Goal: Task Accomplishment & Management: Use online tool/utility

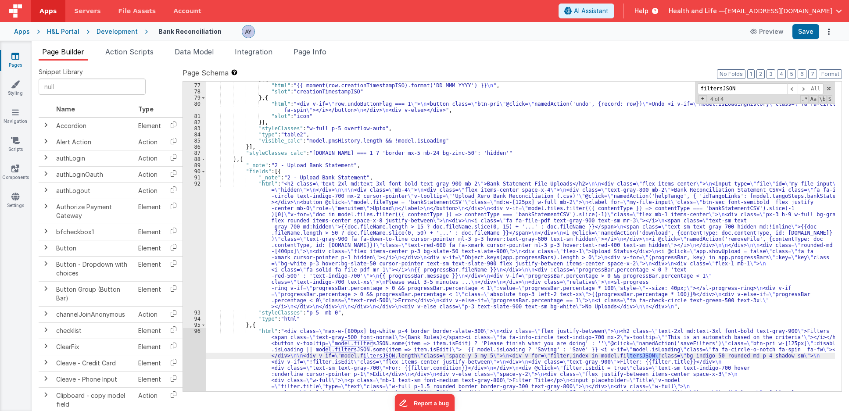
scroll to position [821, 0]
click at [321, 58] on li "Page Info" at bounding box center [310, 53] width 40 height 14
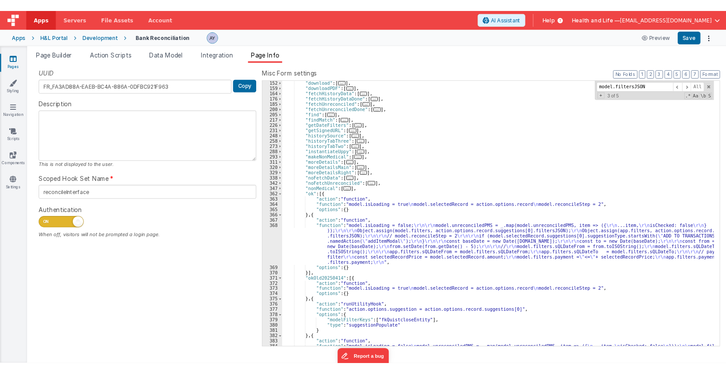
scroll to position [178, 0]
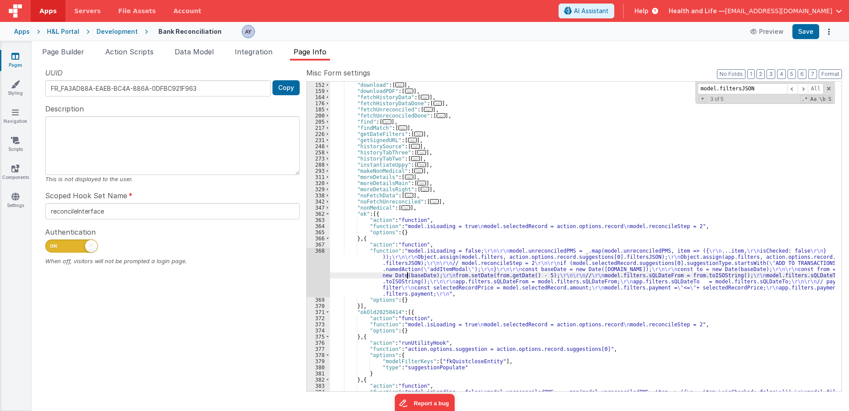
click at [406, 276] on div ""deleteStatement" : [ ... ] , "download" : [ ... ] , "downloadPDF" : [ ... ] , …" at bounding box center [582, 243] width 505 height 334
click at [321, 271] on div "368" at bounding box center [318, 272] width 23 height 49
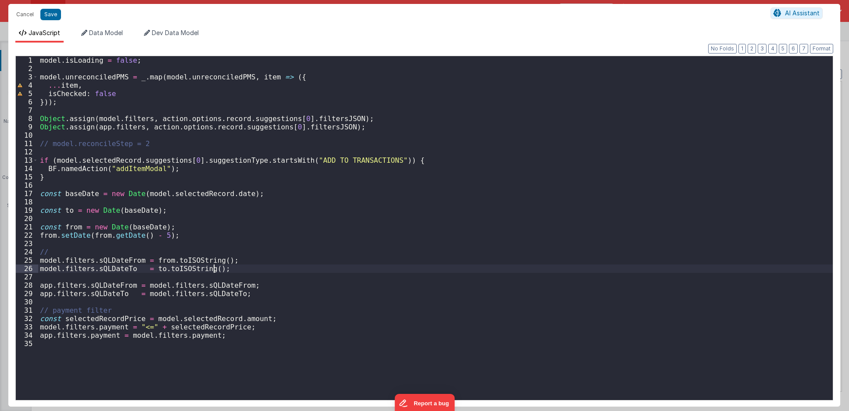
click at [319, 266] on div "model . isLoading = false ; model . unreconciledPMS = _ . map ( model . unrecon…" at bounding box center [435, 236] width 794 height 361
click at [279, 217] on div "model . isLoading = false ; model . unreconciledPMS = _ . map ( model . unrecon…" at bounding box center [435, 236] width 794 height 361
click at [279, 200] on div "model . isLoading = false ; model . unreconciledPMS = _ . map ( model . unrecon…" at bounding box center [435, 236] width 794 height 361
click at [286, 188] on div "model . isLoading = false ; model . unreconciledPMS = _ . map ( model . unrecon…" at bounding box center [435, 236] width 794 height 361
click at [286, 184] on div "model . isLoading = false ; model . unreconciledPMS = _ . map ( model . unrecon…" at bounding box center [435, 236] width 794 height 361
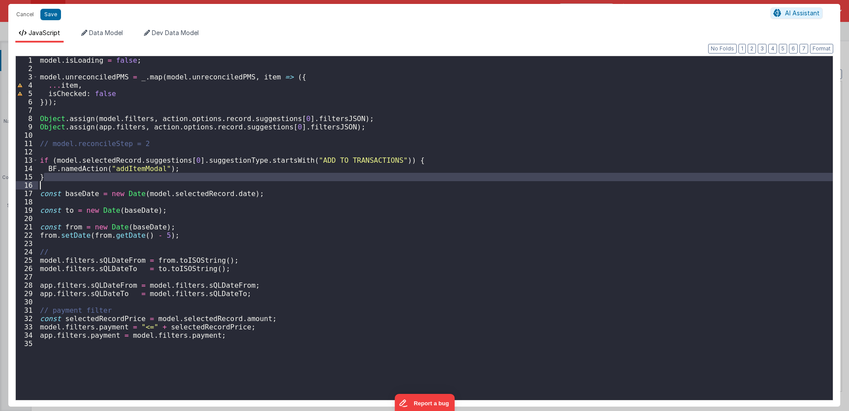
click at [286, 175] on div "model . isLoading = false ; model . unreconciledPMS = _ . map ( model . unrecon…" at bounding box center [435, 228] width 794 height 344
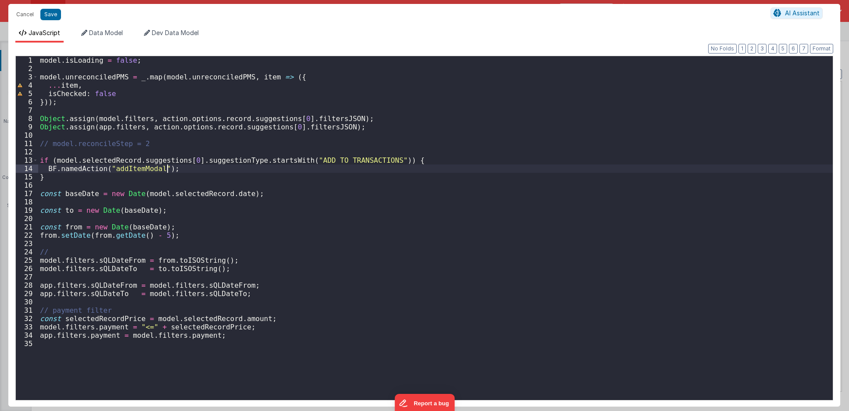
click at [282, 169] on div "model . isLoading = false ; model . unreconciledPMS = _ . map ( model . unrecon…" at bounding box center [435, 236] width 794 height 361
click at [185, 370] on div "model . isLoading = false ; model . unreconciledPMS = _ . map ( model . unrecon…" at bounding box center [435, 236] width 794 height 361
click at [27, 197] on div "17" at bounding box center [27, 193] width 22 height 8
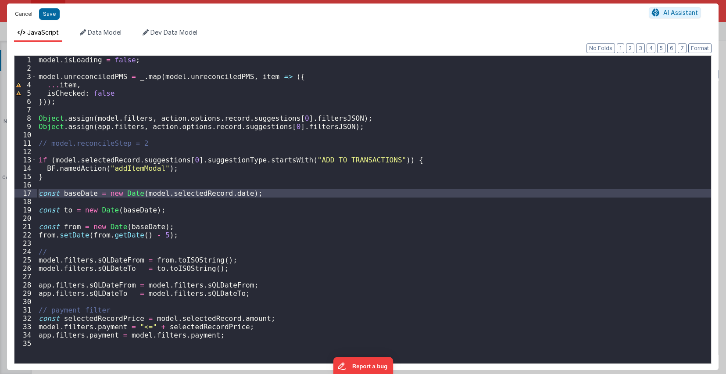
click at [21, 13] on button "Cancel" at bounding box center [24, 14] width 26 height 12
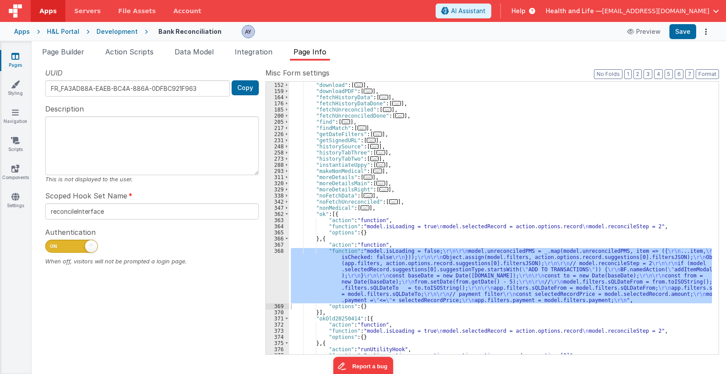
click at [364, 270] on div ""deleteStatement" : [ ... ] , "download" : [ ... ] , "downloadPDF" : [ ... ] , …" at bounding box center [500, 218] width 423 height 272
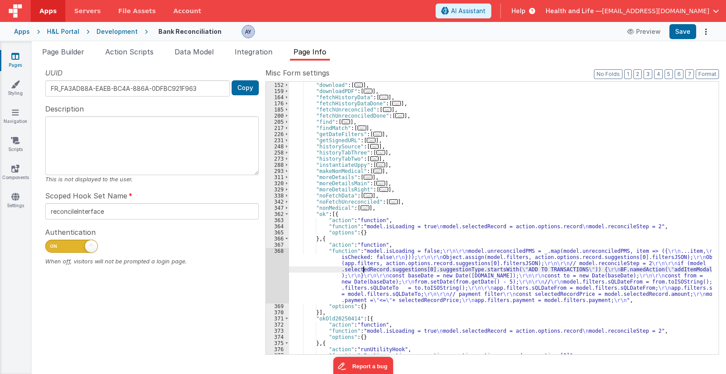
click at [284, 268] on div "368" at bounding box center [277, 275] width 23 height 55
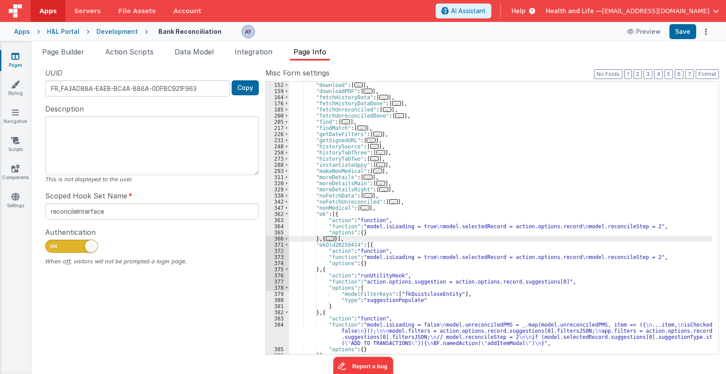
click at [328, 243] on div ""deleteStatement" : [ ... ] , "download" : [ ... ] , "downloadPDF" : [ ... ] , …" at bounding box center [500, 218] width 423 height 285
click at [330, 237] on span "..." at bounding box center [330, 238] width 9 height 5
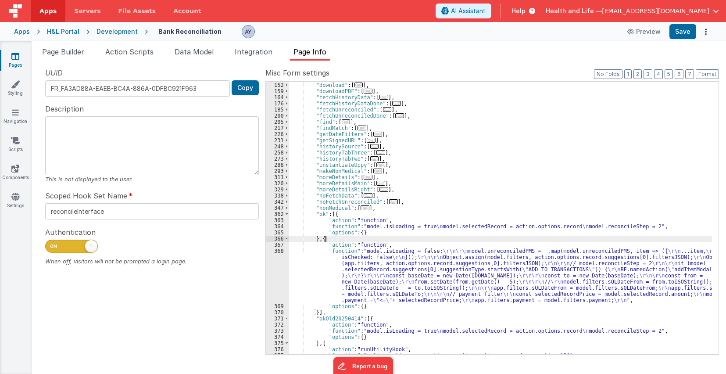
click at [334, 263] on div ""deleteStatement" : [ ... ] , "download" : [ ... ] , "downloadPDF" : [ ... ] , …" at bounding box center [500, 218] width 423 height 285
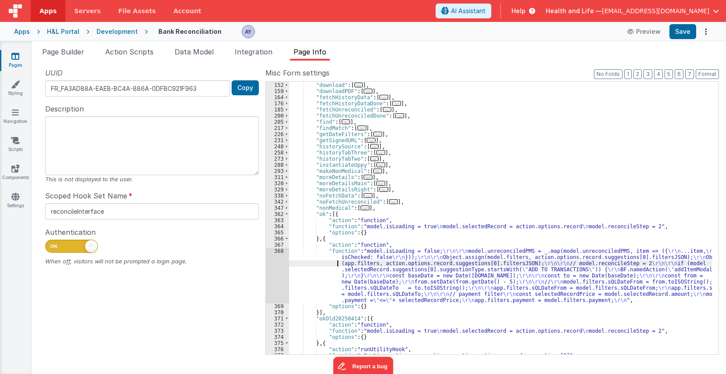
click at [274, 271] on div "368" at bounding box center [277, 275] width 23 height 55
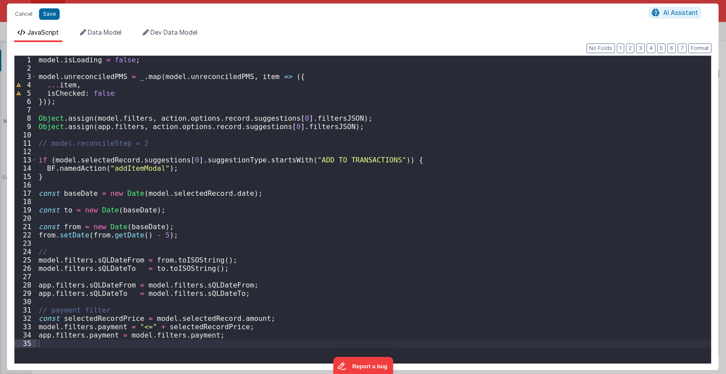
click at [118, 225] on div "model . isLoading = false ; model . unreconciledPMS = _ . map ( model . unrecon…" at bounding box center [374, 218] width 674 height 324
click at [118, 211] on div "model . isLoading = false ; model . unreconciledPMS = _ . map ( model . unrecon…" at bounding box center [374, 218] width 674 height 324
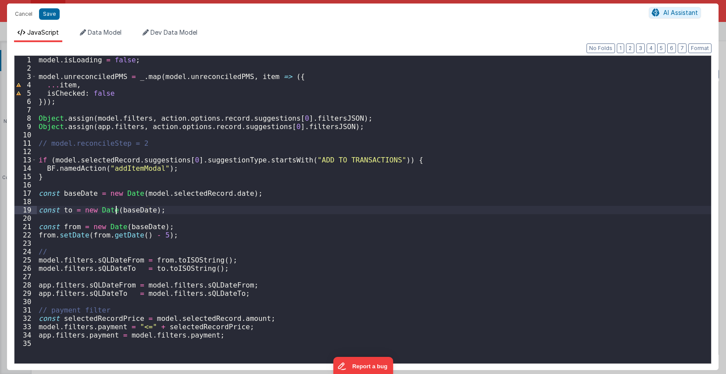
click at [98, 208] on div "model . isLoading = false ; model . unreconciledPMS = _ . map ( model . unrecon…" at bounding box center [374, 218] width 674 height 324
click at [89, 197] on div "model . isLoading = false ; model . unreconciledPMS = _ . map ( model . unrecon…" at bounding box center [374, 218] width 674 height 324
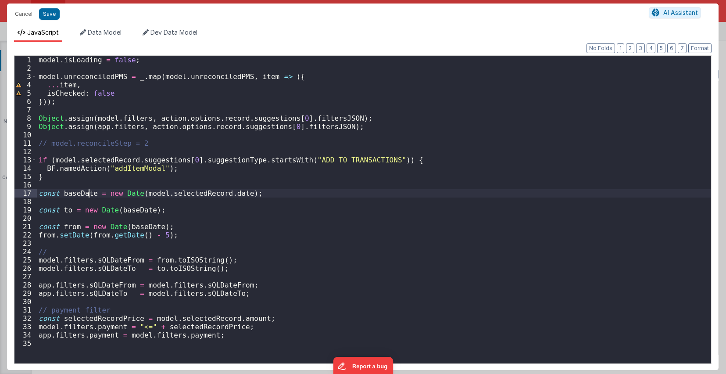
click at [89, 196] on div "model . isLoading = false ; model . unreconciledPMS = _ . map ( model . unrecon…" at bounding box center [374, 218] width 674 height 324
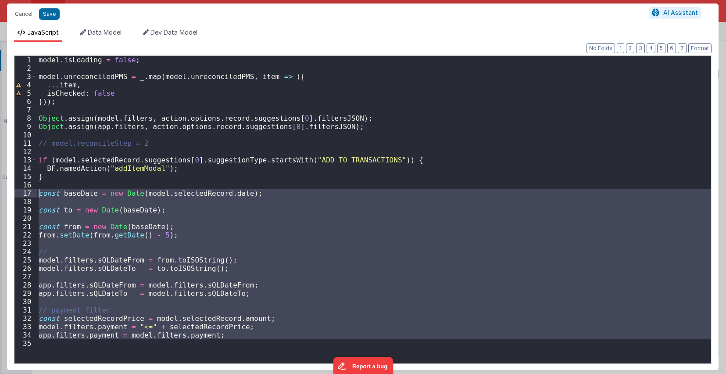
drag, startPoint x: 218, startPoint y: 341, endPoint x: 37, endPoint y: 191, distance: 235.5
click at [37, 191] on div "model . isLoading = false ; model . unreconciledPMS = _ . map ( model . unrecon…" at bounding box center [374, 218] width 674 height 324
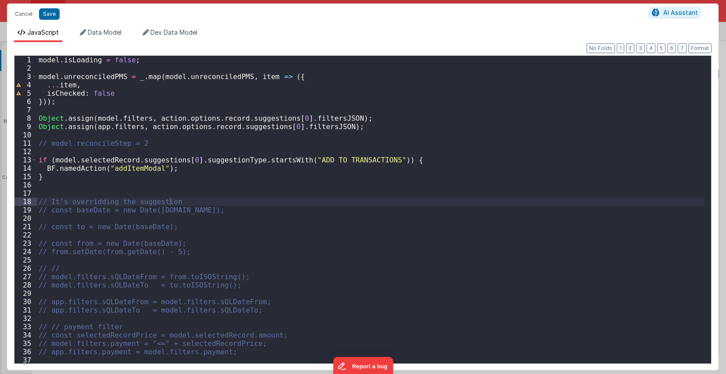
click at [419, 223] on div "model . isLoading = false ; model . unreconciledPMS = _ . map ( model . unrecon…" at bounding box center [371, 218] width 668 height 324
click at [392, 186] on div "model . isLoading = false ; model . unreconciledPMS = _ . map ( model . unrecon…" at bounding box center [371, 218] width 668 height 324
click at [57, 13] on button "Save" at bounding box center [49, 13] width 21 height 11
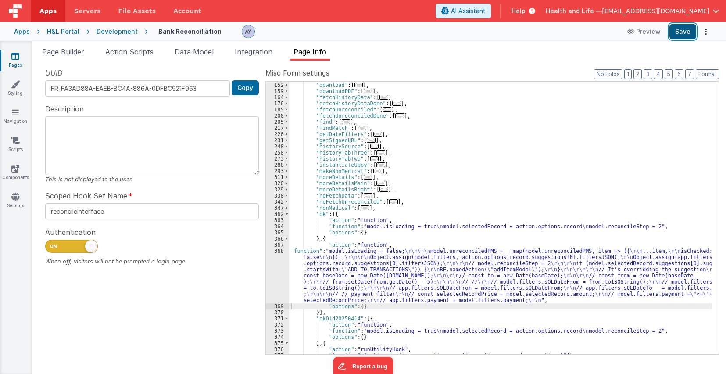
click at [677, 32] on button "Save" at bounding box center [682, 31] width 27 height 15
click at [124, 31] on div "Development" at bounding box center [116, 31] width 41 height 9
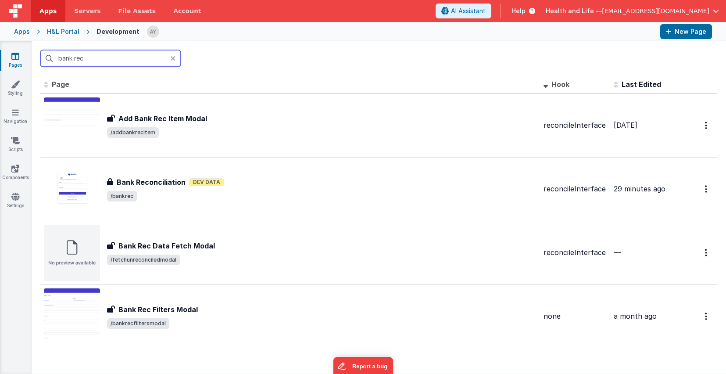
click at [130, 54] on input "bank rec" at bounding box center [110, 58] width 140 height 17
drag, startPoint x: 108, startPoint y: 60, endPoint x: 30, endPoint y: 57, distance: 78.1
click at [30, 57] on section "Pages Styling Navigation Scripts Components Settings bank rec Id Page Descripti…" at bounding box center [363, 207] width 726 height 332
click at [150, 59] on input "bank rec" at bounding box center [110, 58] width 140 height 17
click at [112, 58] on input "bank rec" at bounding box center [110, 58] width 140 height 17
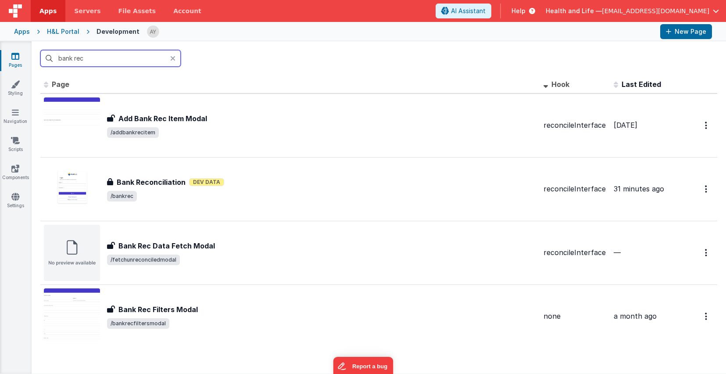
drag, startPoint x: 140, startPoint y: 62, endPoint x: 36, endPoint y: 63, distance: 104.8
click at [36, 63] on div "bank rec" at bounding box center [379, 58] width 694 height 34
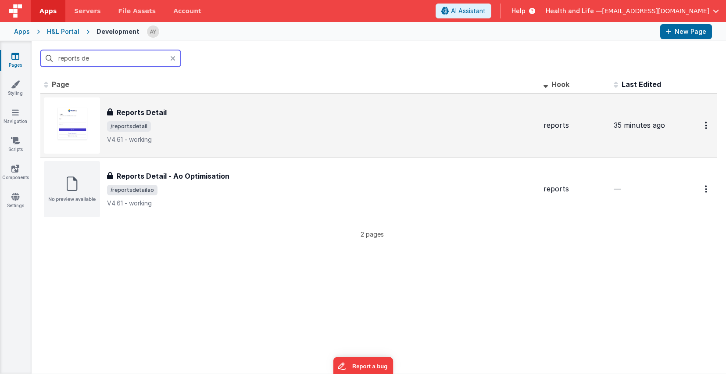
type input "reports de"
click at [248, 120] on div "Reports Detail Reports Detail /reportsdetail V4.61 - working" at bounding box center [321, 125] width 429 height 37
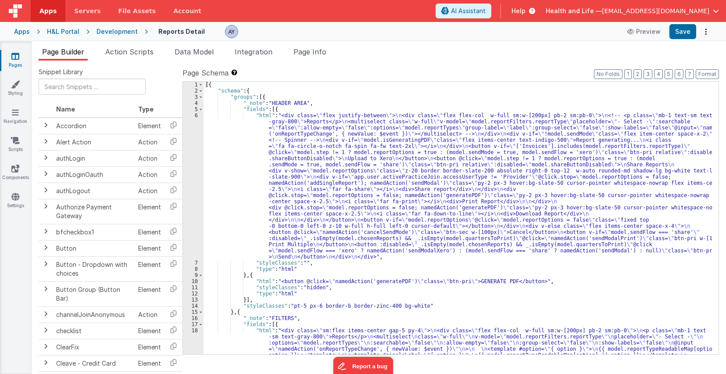
drag, startPoint x: 121, startPoint y: 30, endPoint x: 159, endPoint y: 30, distance: 37.7
click at [121, 30] on div "Development" at bounding box center [116, 31] width 41 height 9
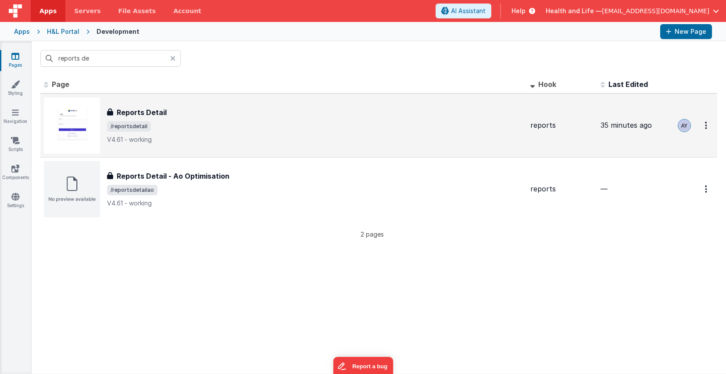
click at [157, 132] on div "Reports Detail Reports Detail /reportsdetail V4.61 - working" at bounding box center [315, 125] width 416 height 37
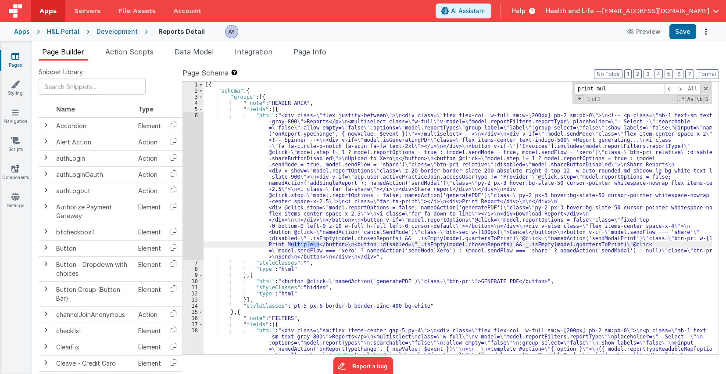
type input "print mul"
click at [322, 54] on span "Page Info" at bounding box center [309, 51] width 33 height 9
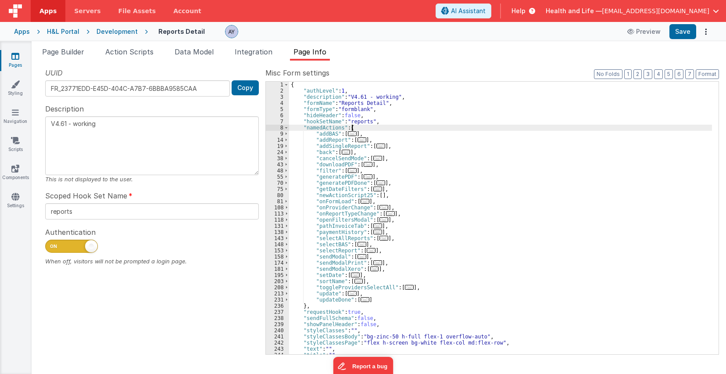
click at [393, 130] on div "{ "authLevel" : 1 , "description" : "V4.61 - working" , "formName" : "Reports D…" at bounding box center [500, 224] width 423 height 285
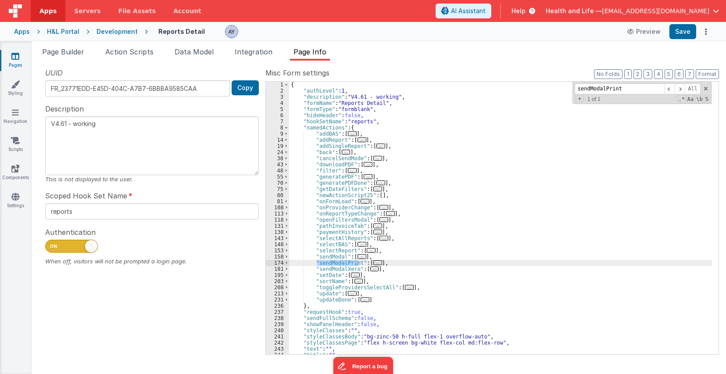
type input "sendModalPrint"
click at [373, 263] on span "..." at bounding box center [377, 262] width 9 height 5
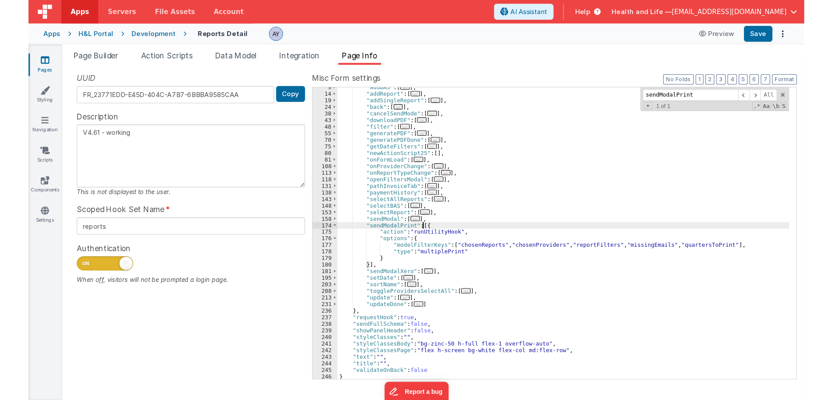
scroll to position [53, 0]
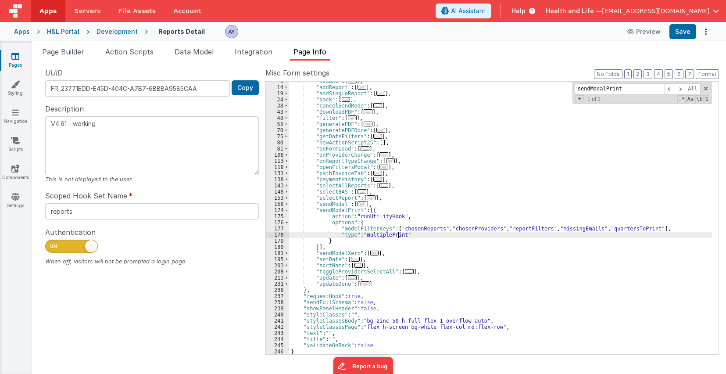
click at [397, 236] on div ""addBAS" : [ ... ] , "addReport" : [ ... ] , "addSingleReport" : [ ... ] , "bac…" at bounding box center [500, 220] width 423 height 285
click at [62, 50] on span "Page Builder" at bounding box center [63, 51] width 42 height 9
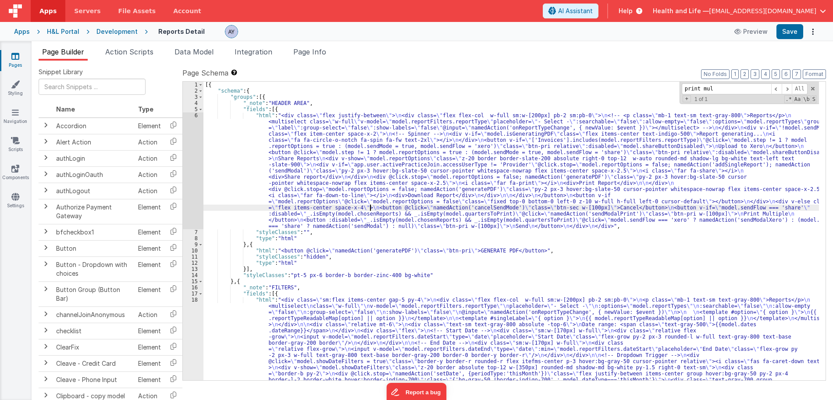
paste input "max-w-[920px]"
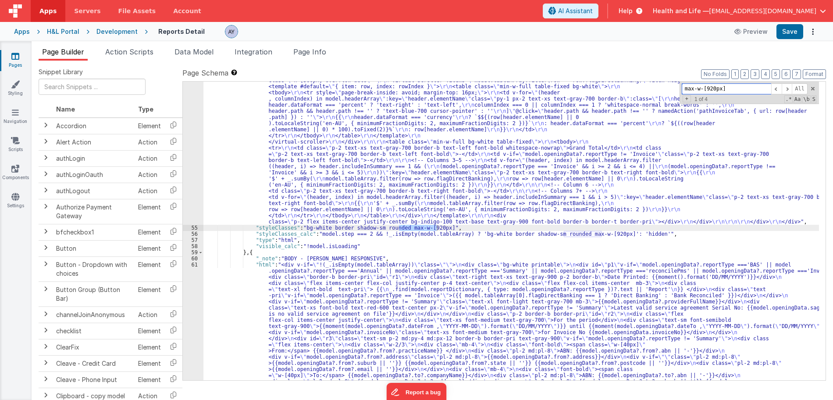
scroll to position [2362, 0]
click at [792, 91] on span at bounding box center [787, 88] width 11 height 11
click at [544, 256] on div ""html" : "<div class= \" invisible absolute -left-[9999px] \" > \r\n <div class…" at bounding box center [512, 312] width 616 height 2902
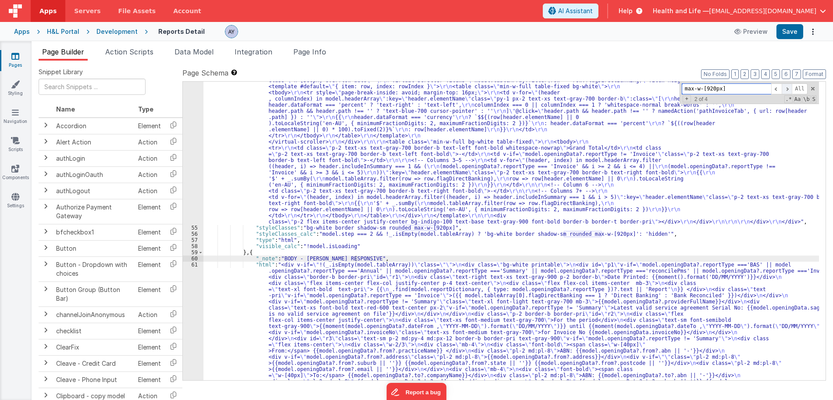
click at [791, 86] on span at bounding box center [787, 88] width 11 height 11
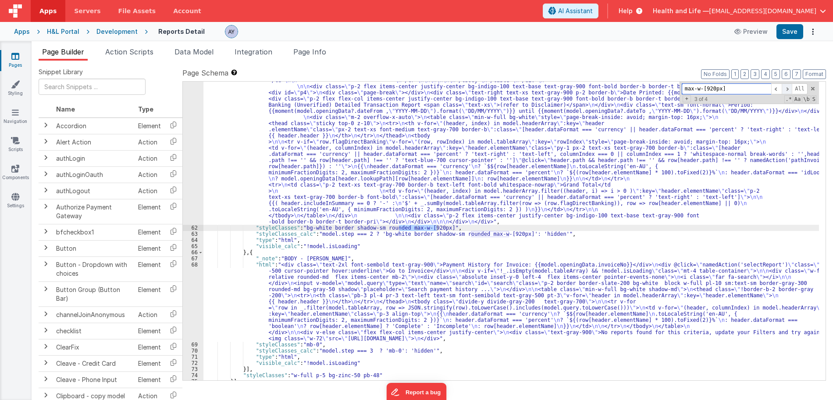
click at [791, 86] on span at bounding box center [787, 88] width 11 height 11
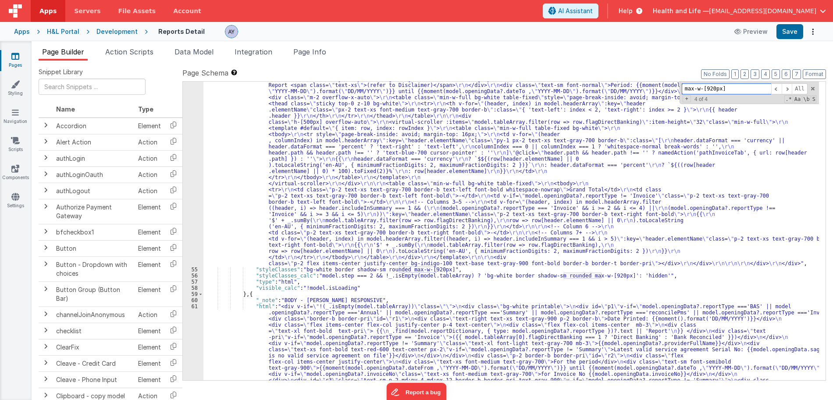
scroll to position [2325, 0]
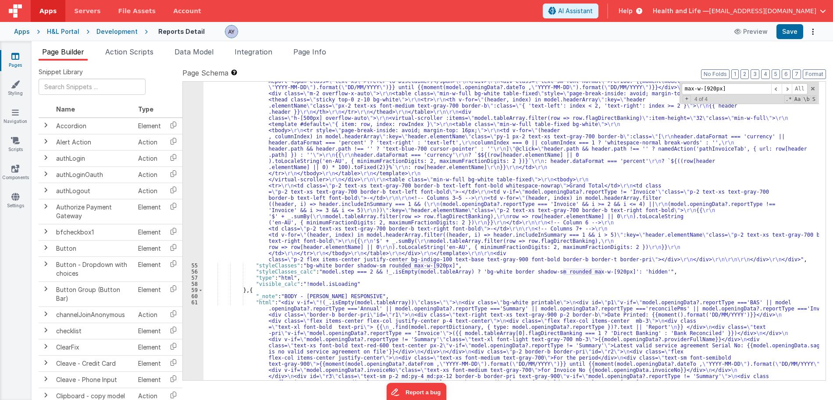
click at [335, 305] on div ""html" : "<div class= \" invisible absolute -left-[9999px] \" > \r\n <div class…" at bounding box center [512, 350] width 616 height 2902
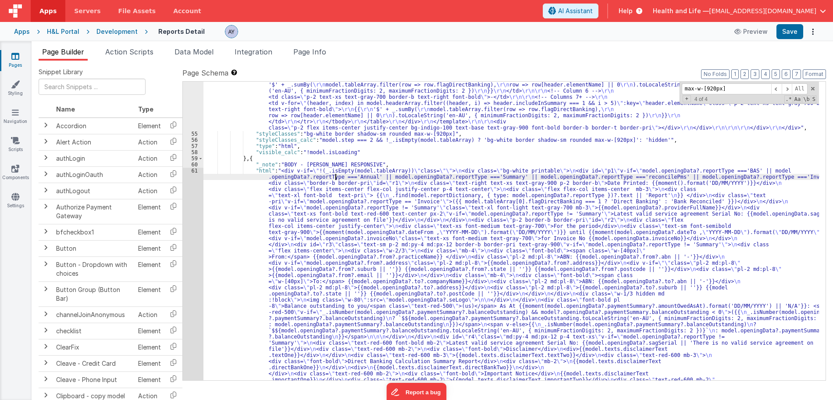
scroll to position [2456, 0]
click at [790, 86] on span at bounding box center [787, 88] width 11 height 11
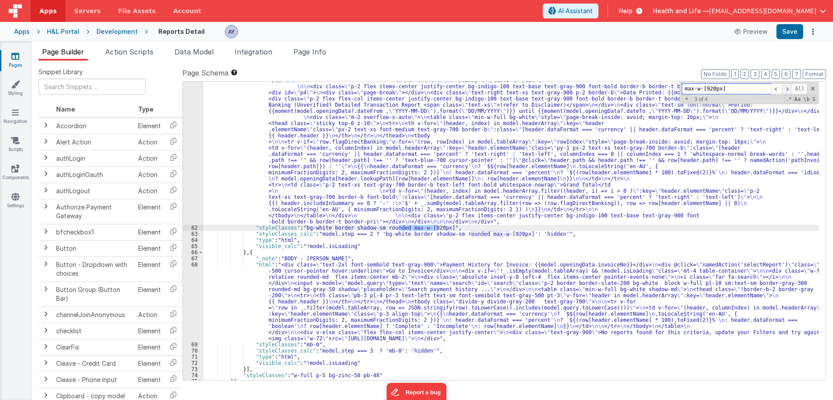
scroll to position [3639, 0]
click at [790, 86] on span at bounding box center [787, 88] width 11 height 11
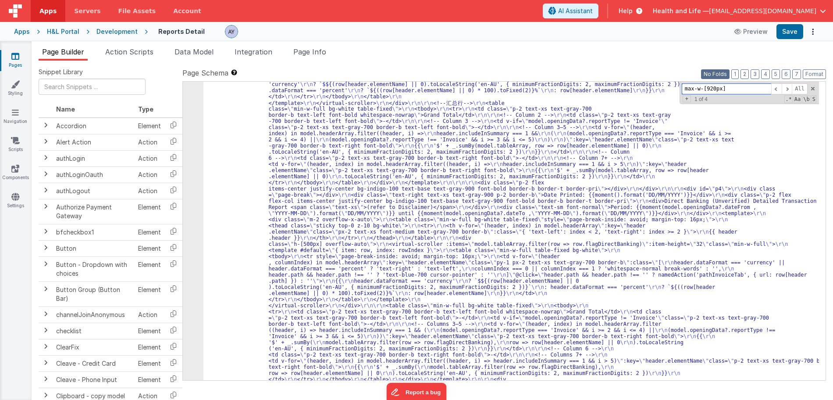
scroll to position [2199, 0]
click at [714, 87] on input "max-w-[920px]" at bounding box center [726, 88] width 89 height 11
click at [748, 88] on input "max-w-[1920px]" at bounding box center [726, 88] width 89 height 11
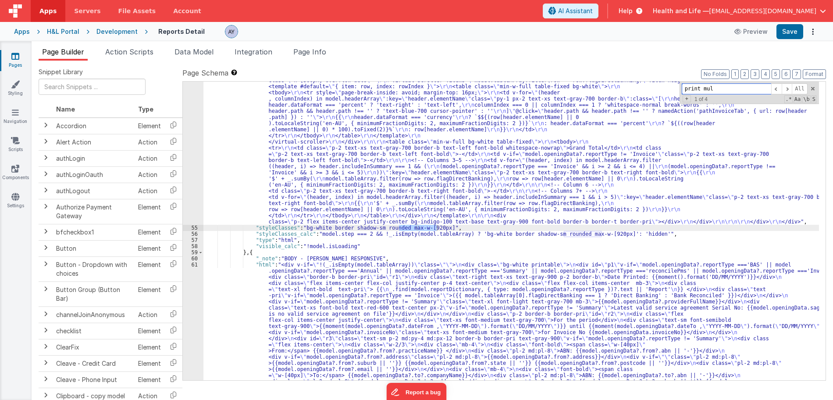
scroll to position [0, 0]
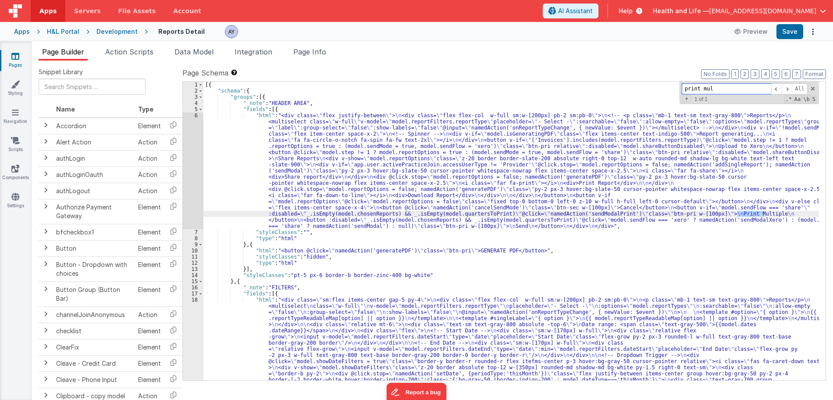
paste input "Note: 1. When loop records, loop outside, perform script inside use another scr…"
type input "Note: 1. When loop records, loop outside, perform script inside use another scr…"
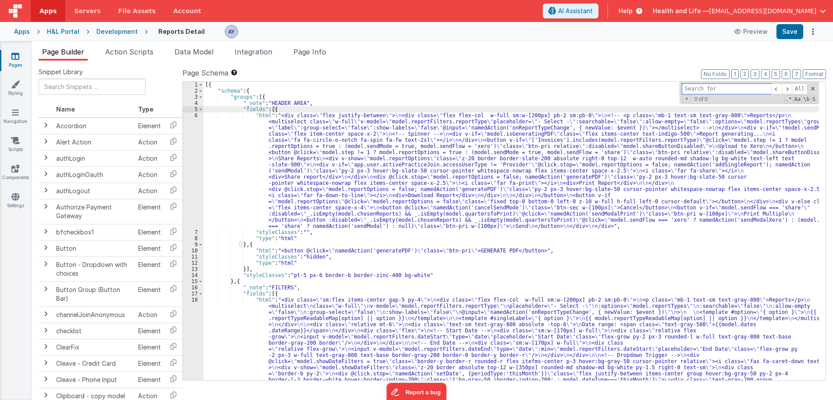
paste input "form-group valid bg-white border shadow-sm rounded max-w-[920px]"
drag, startPoint x: 732, startPoint y: 88, endPoint x: 437, endPoint y: 89, distance: 294.3
click at [437, 89] on div "[{ "schema" : { "groups" : [{ "_note" : "HEADER AREA" , "fields" : [{ "html" : …" at bounding box center [512, 231] width 616 height 298
type input "max-w-[920px]"
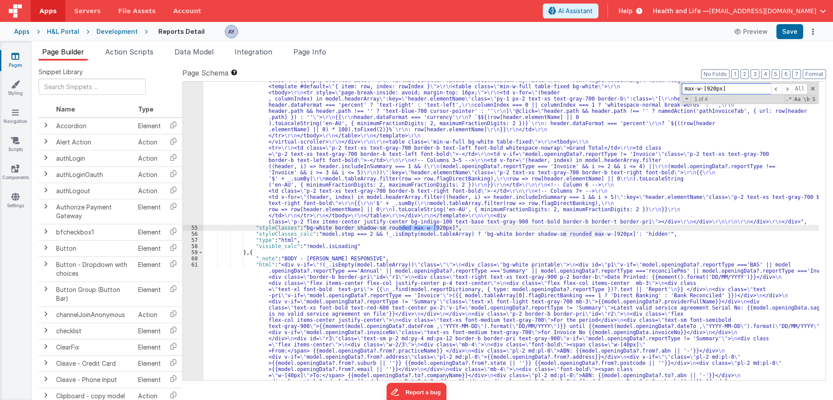
scroll to position [2362, 0]
click at [750, 92] on input "max-w-[920px]" at bounding box center [726, 88] width 89 height 11
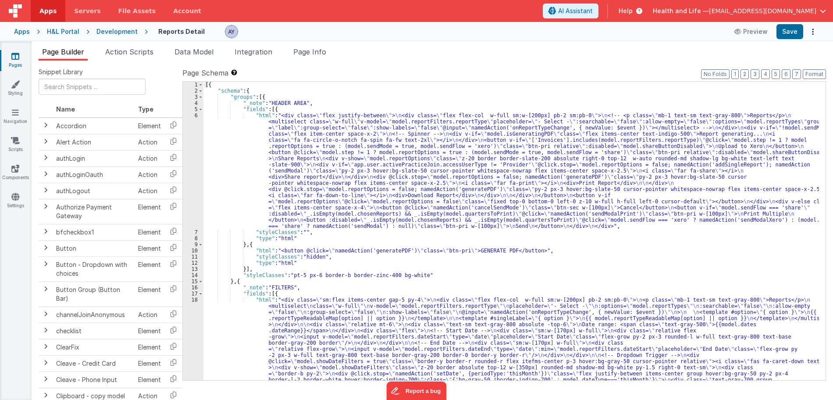
drag, startPoint x: 732, startPoint y: 87, endPoint x: 653, endPoint y: 84, distance: 79.5
click at [653, 84] on div "[{ "schema" : { "groups" : [{ "_note" : "HEADER AREA" , "fields" : [{ "html" : …" at bounding box center [512, 231] width 616 height 298
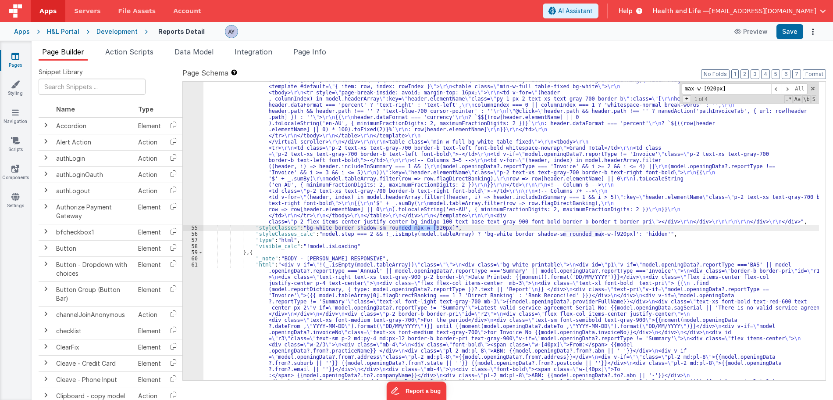
type input "max-w-[920px]"
click at [688, 100] on span "+" at bounding box center [687, 98] width 8 height 7
click at [706, 101] on input at bounding box center [726, 101] width 89 height 11
drag, startPoint x: 732, startPoint y: 89, endPoint x: 683, endPoint y: 89, distance: 48.2
click at [683, 89] on input "max-w-[920px]" at bounding box center [726, 88] width 89 height 11
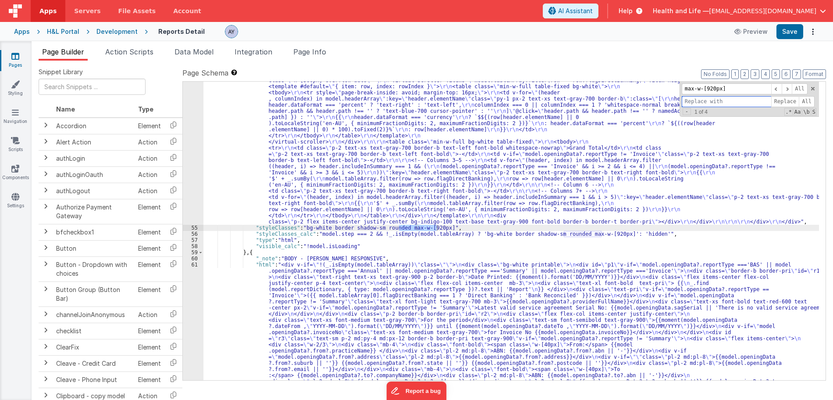
click at [707, 99] on input at bounding box center [726, 101] width 89 height 11
paste input "max-w-[920px]"
click at [707, 98] on input "max-w-[920px]" at bounding box center [726, 101] width 89 height 11
click at [733, 101] on input "max-w-[1920px]" at bounding box center [726, 101] width 89 height 11
type input "max-w-[1920px]"
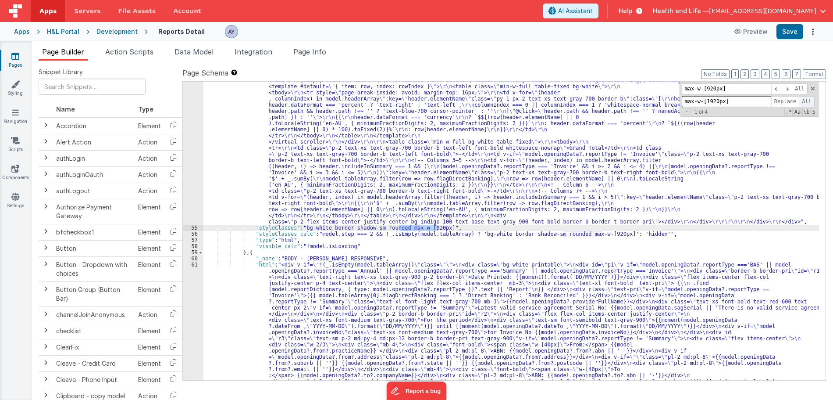
click at [805, 100] on span "All" at bounding box center [807, 101] width 16 height 11
click at [785, 40] on div "Apps H&L Portal Development Reports Detail Preview Save" at bounding box center [416, 31] width 833 height 19
click at [789, 35] on button "Save" at bounding box center [790, 31] width 27 height 15
click at [45, 34] on div "Apps H&L Portal Development Reports Detail Preview Save" at bounding box center [416, 31] width 833 height 19
click at [55, 31] on div "H&L Portal" at bounding box center [63, 31] width 32 height 9
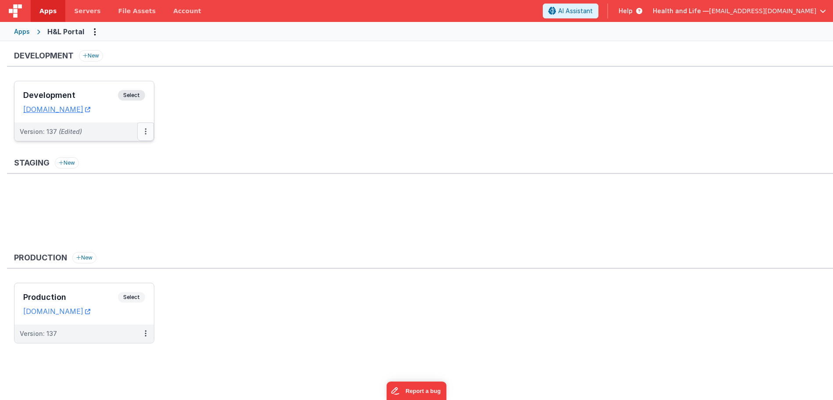
click at [145, 135] on button at bounding box center [145, 131] width 17 height 18
click at [135, 180] on link "Deploy..." at bounding box center [115, 183] width 77 height 16
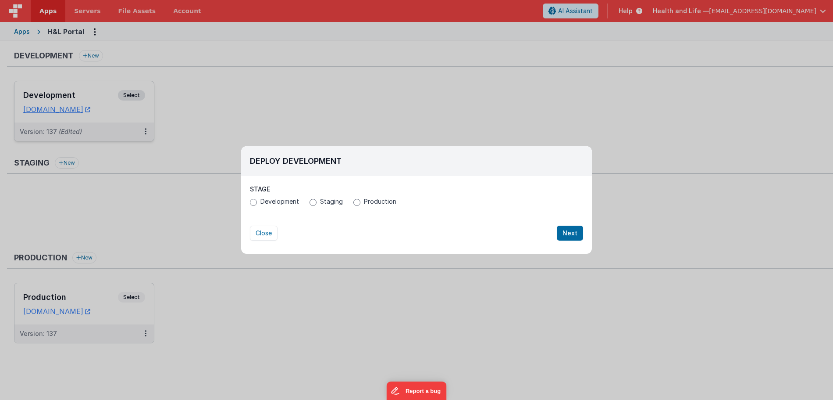
click at [365, 201] on span "Production" at bounding box center [380, 201] width 32 height 9
click at [361, 201] on input "Production" at bounding box center [357, 202] width 7 height 7
radio input "true"
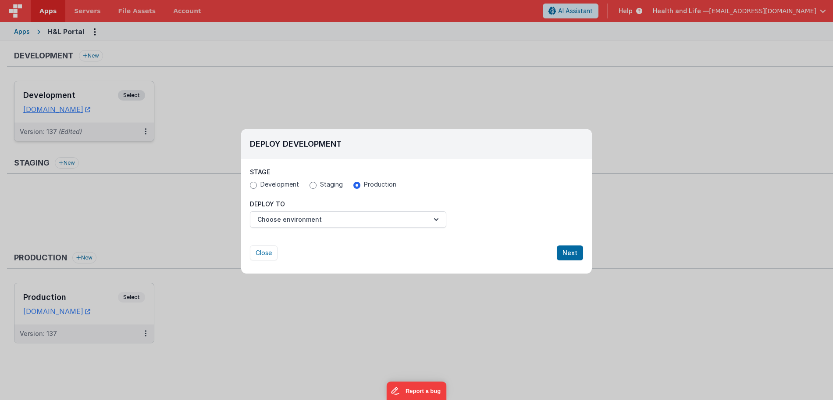
click at [364, 228] on div "Close Next" at bounding box center [416, 244] width 333 height 32
click at [365, 223] on button "Choose environment" at bounding box center [348, 219] width 196 height 17
click at [353, 254] on link "New Environment" at bounding box center [348, 255] width 196 height 16
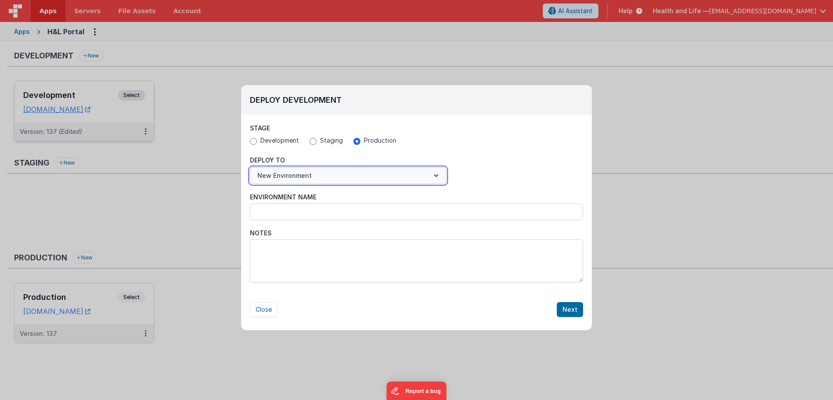
click at [358, 183] on button "New Environment" at bounding box center [348, 175] width 196 height 17
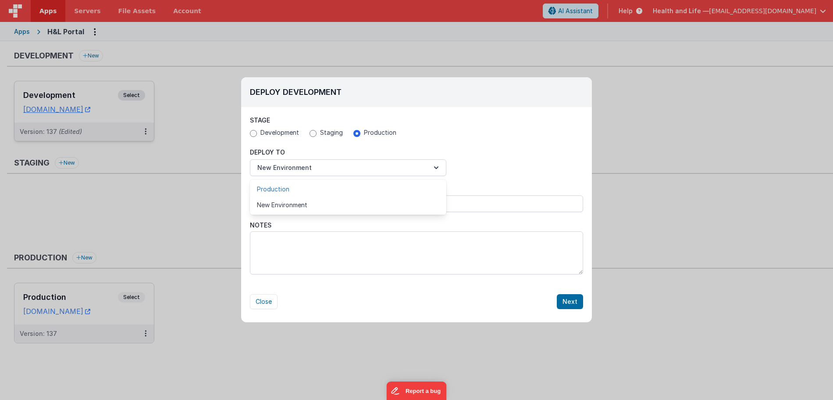
click at [346, 190] on link "Production" at bounding box center [348, 189] width 196 height 16
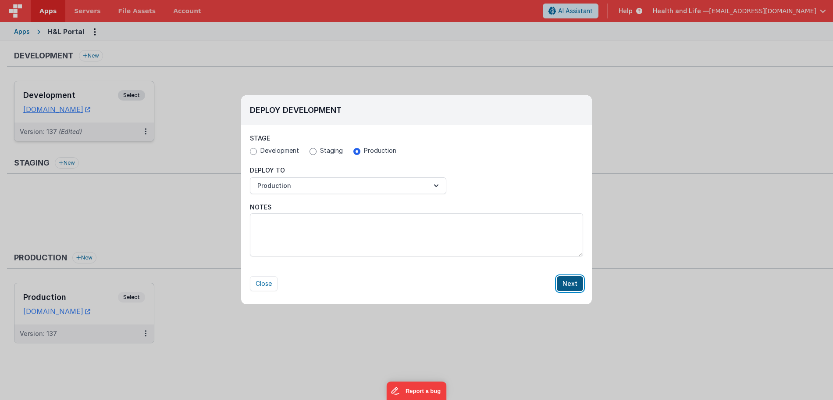
click at [560, 280] on button "Next" at bounding box center [570, 283] width 26 height 15
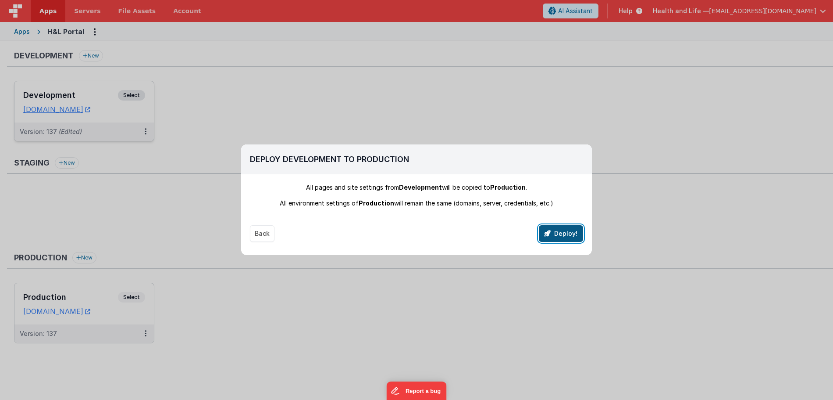
click at [568, 238] on button "Deploy!" at bounding box center [561, 233] width 44 height 17
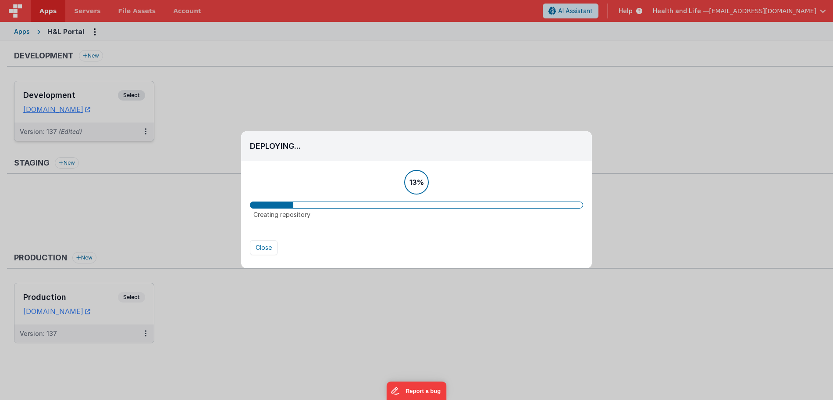
click at [565, 186] on div "13%" at bounding box center [416, 182] width 333 height 25
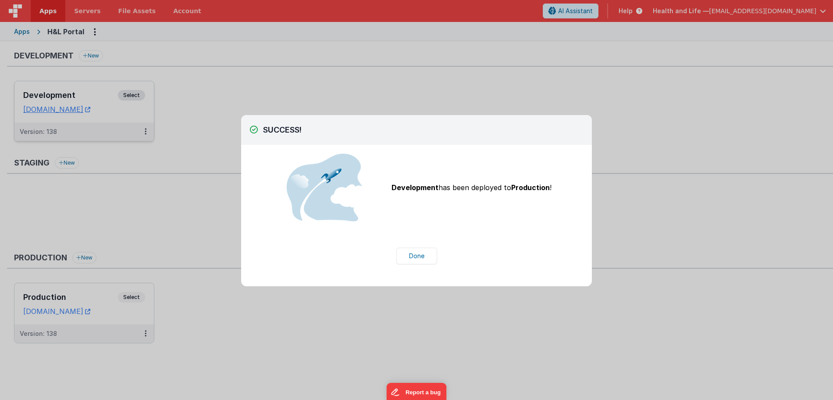
click at [493, 214] on div "Development has been deployed to Production !" at bounding box center [416, 188] width 333 height 68
click at [413, 258] on button "Done" at bounding box center [416, 255] width 41 height 17
